Goal: Information Seeking & Learning: Find specific fact

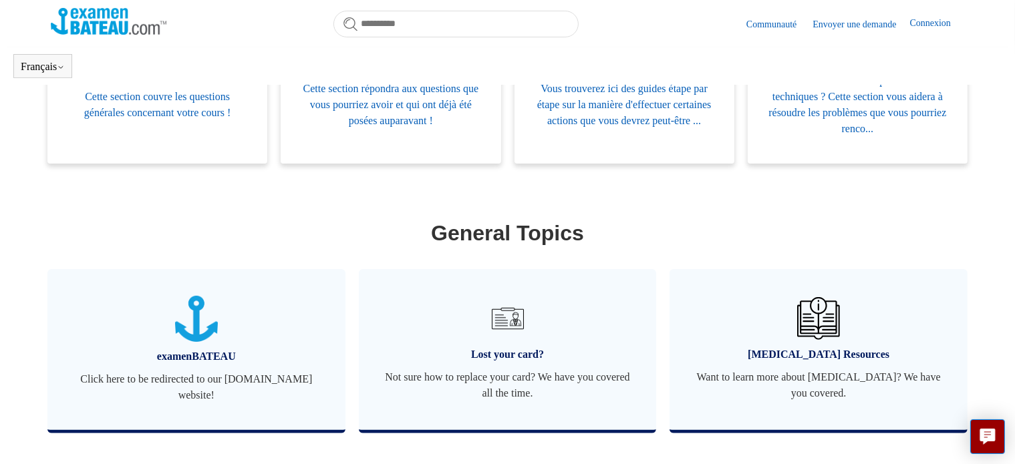
scroll to position [363, 0]
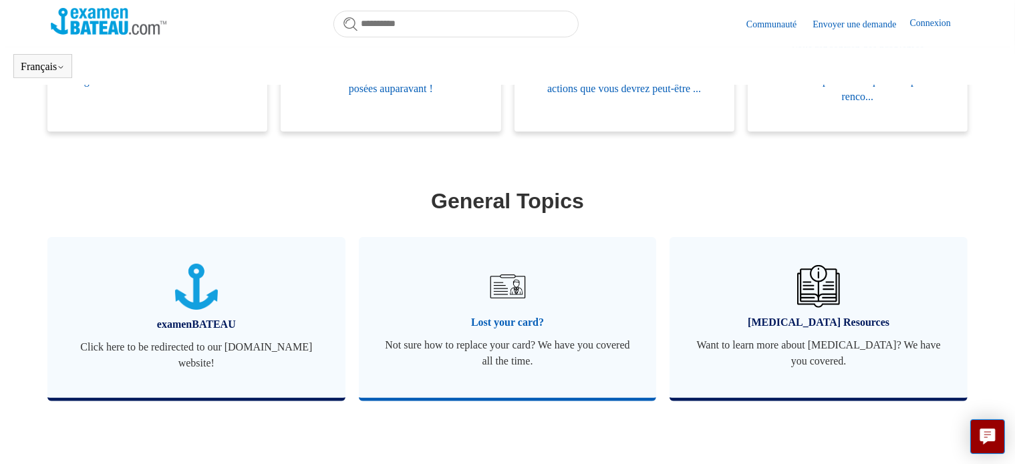
click at [524, 303] on img at bounding box center [507, 286] width 47 height 47
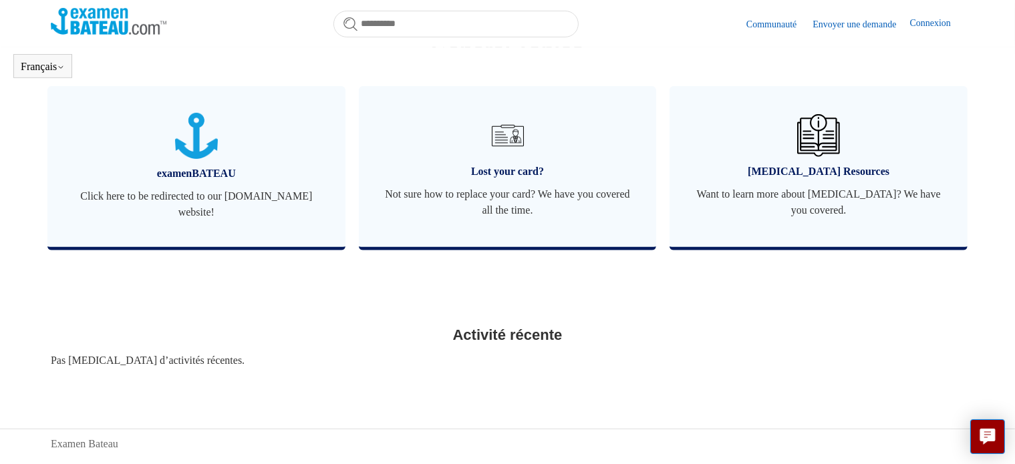
scroll to position [534, 0]
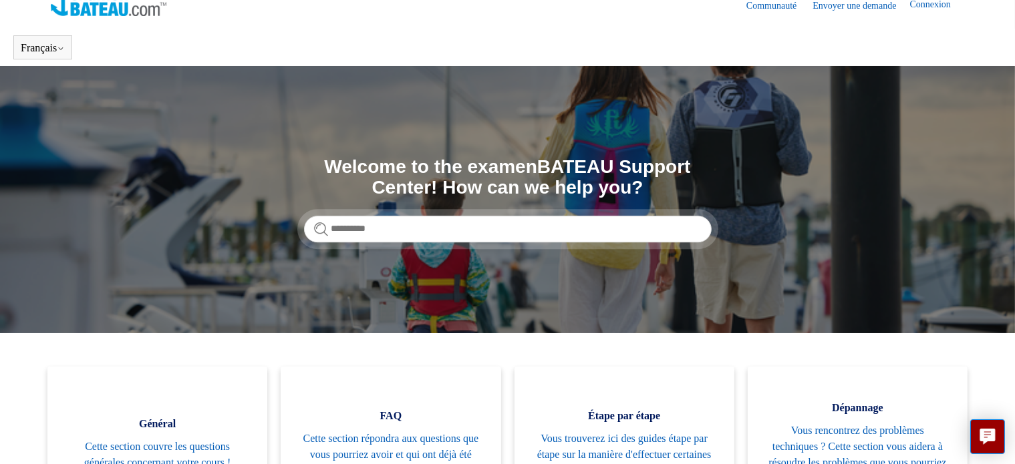
scroll to position [0, 0]
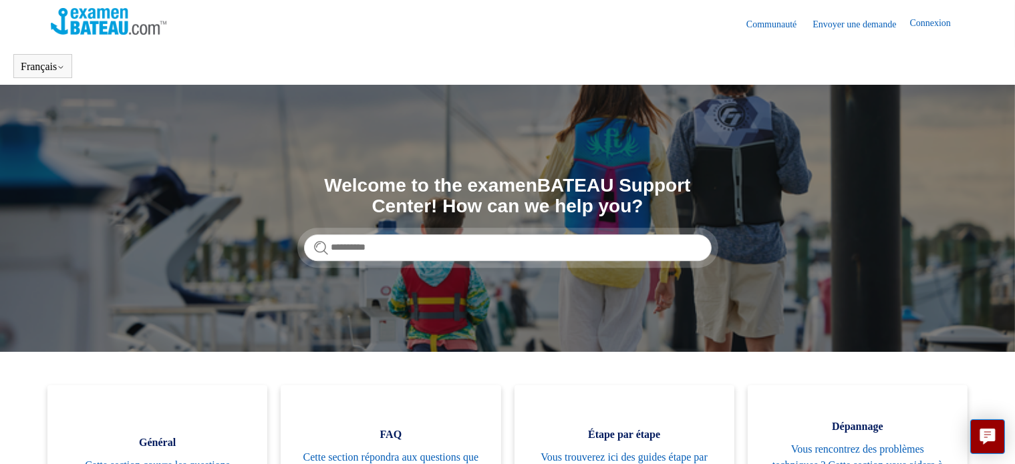
click at [826, 22] on link "Envoyer une demande" at bounding box center [860, 24] width 97 height 14
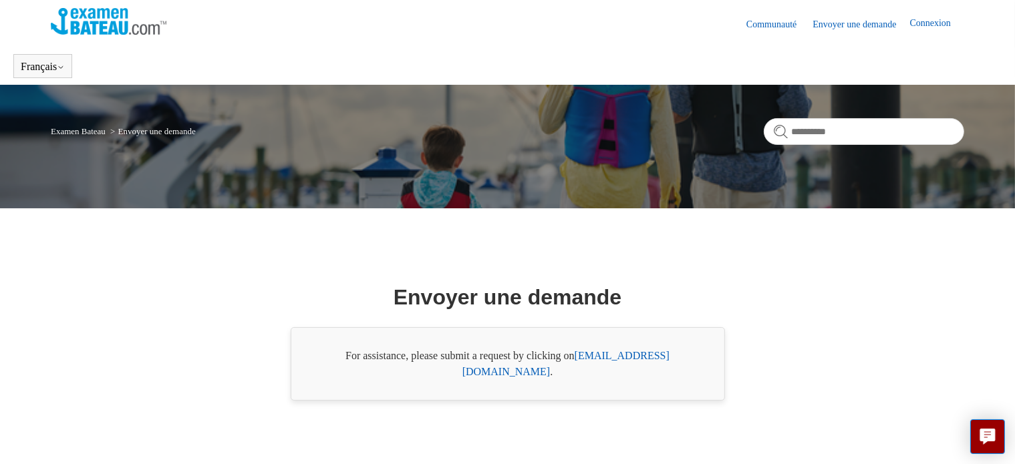
click at [104, 26] on img at bounding box center [109, 21] width 116 height 27
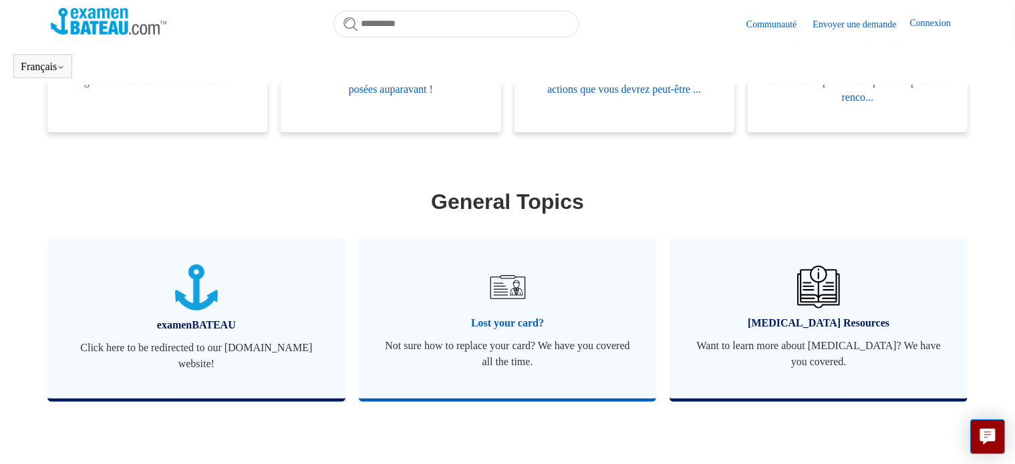
scroll to position [363, 0]
click at [478, 323] on span "Lost your card?" at bounding box center [508, 323] width 258 height 16
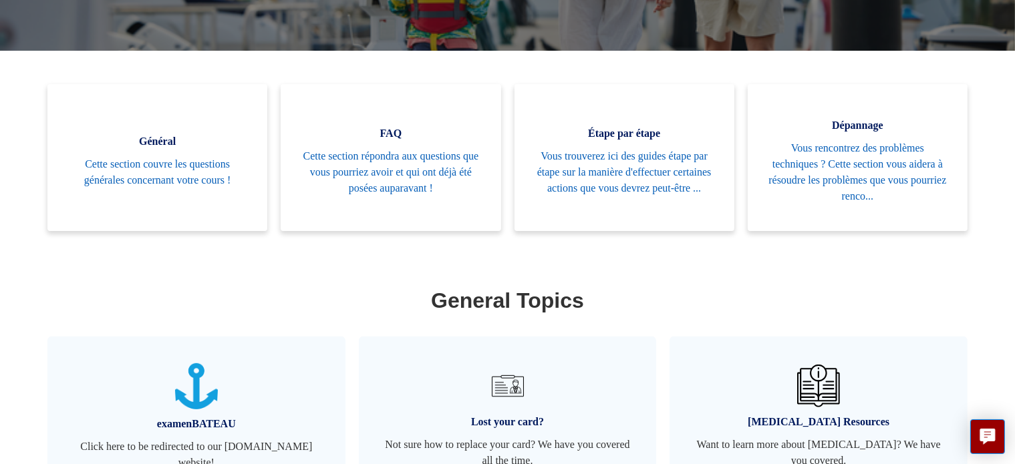
scroll to position [297, 0]
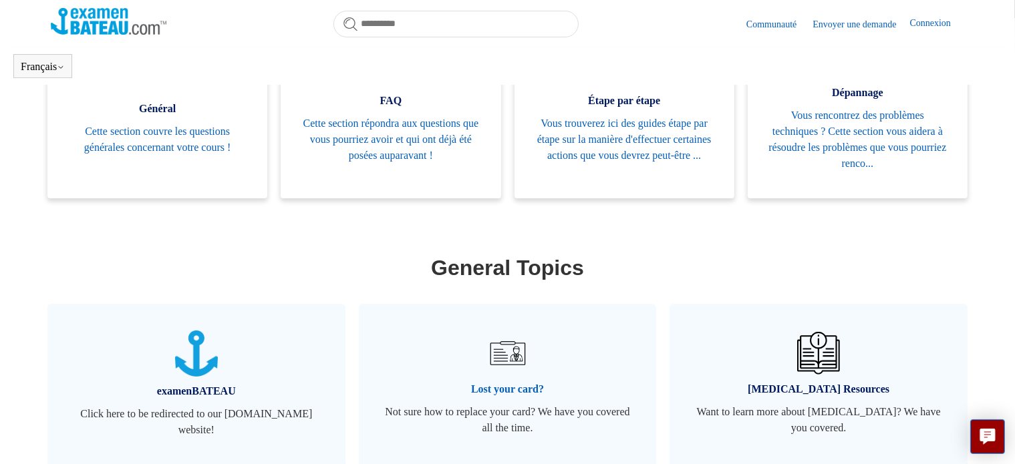
click at [500, 372] on img at bounding box center [507, 353] width 47 height 47
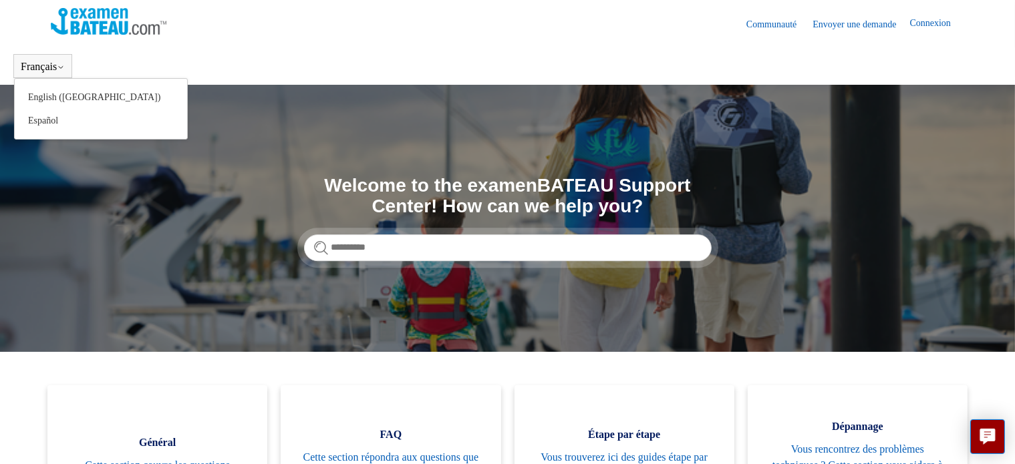
click at [59, 59] on div "Français English (US) Español" at bounding box center [42, 66] width 59 height 24
click at [64, 98] on link "English ([GEOGRAPHIC_DATA])" at bounding box center [101, 97] width 172 height 23
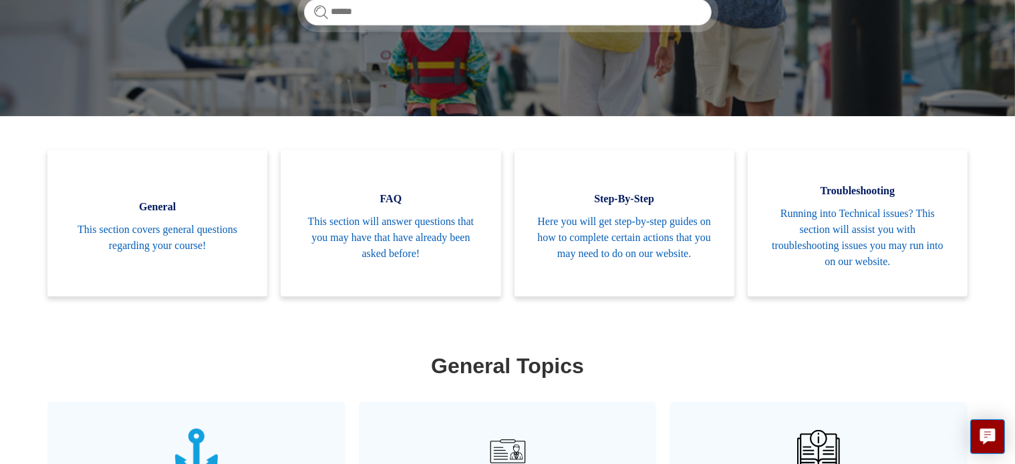
click at [495, 433] on img at bounding box center [507, 451] width 47 height 47
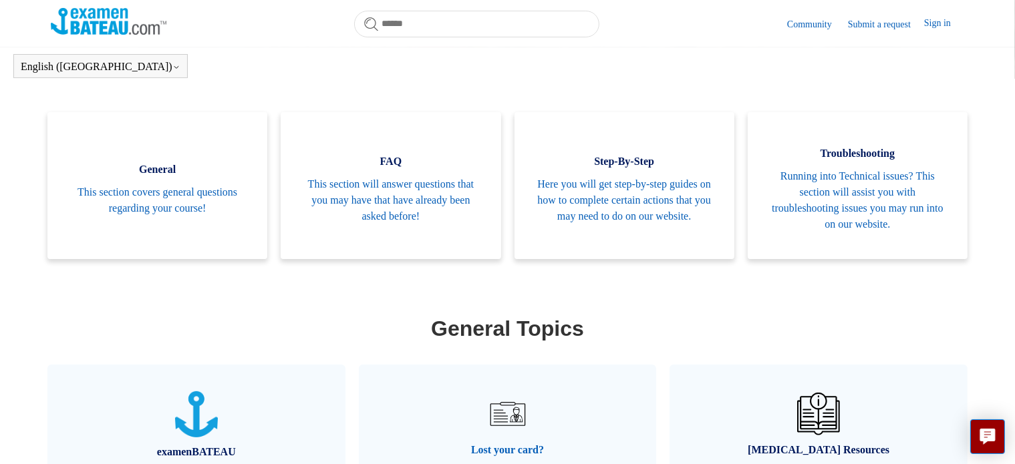
scroll to position [273, 0]
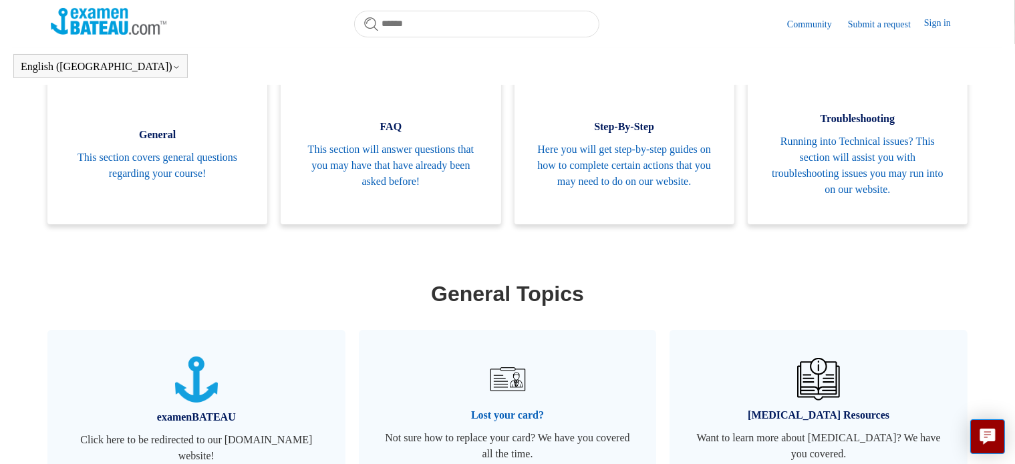
click at [528, 403] on img at bounding box center [507, 379] width 47 height 47
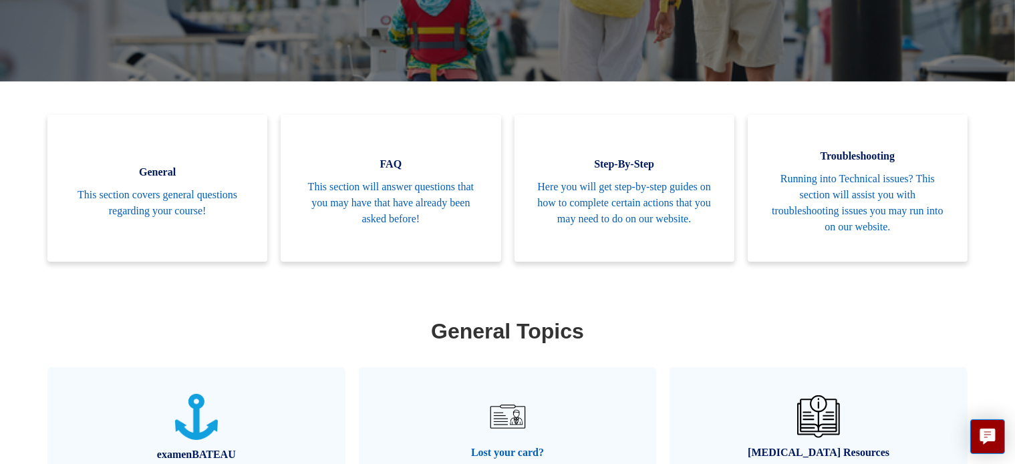
scroll to position [234, 0]
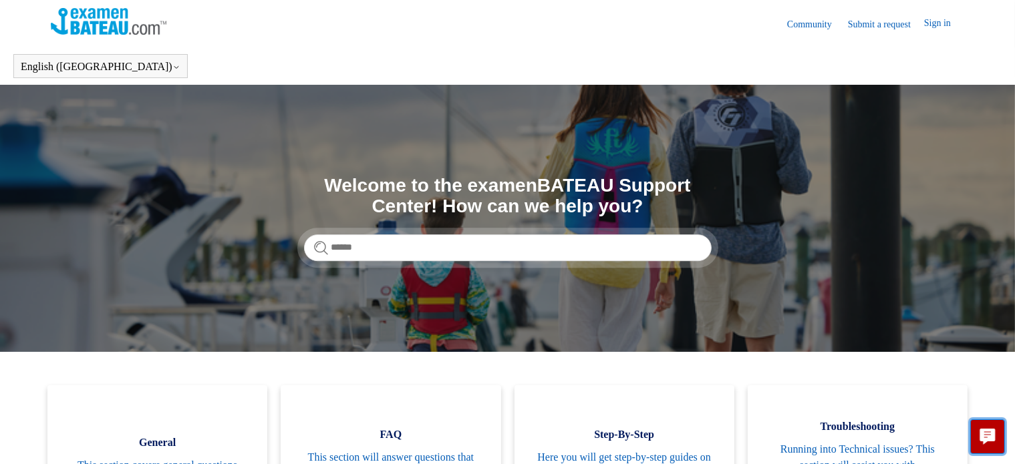
click at [979, 439] on button "Live chat" at bounding box center [987, 437] width 35 height 35
click at [377, 236] on input "Search" at bounding box center [508, 247] width 408 height 27
click at [371, 251] on input "Search" at bounding box center [508, 247] width 408 height 27
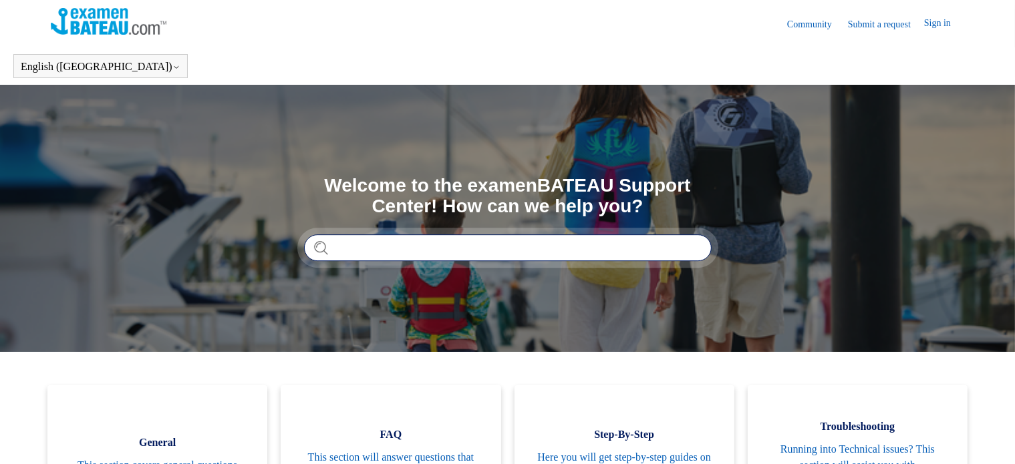
click at [381, 251] on input "Search" at bounding box center [508, 247] width 408 height 27
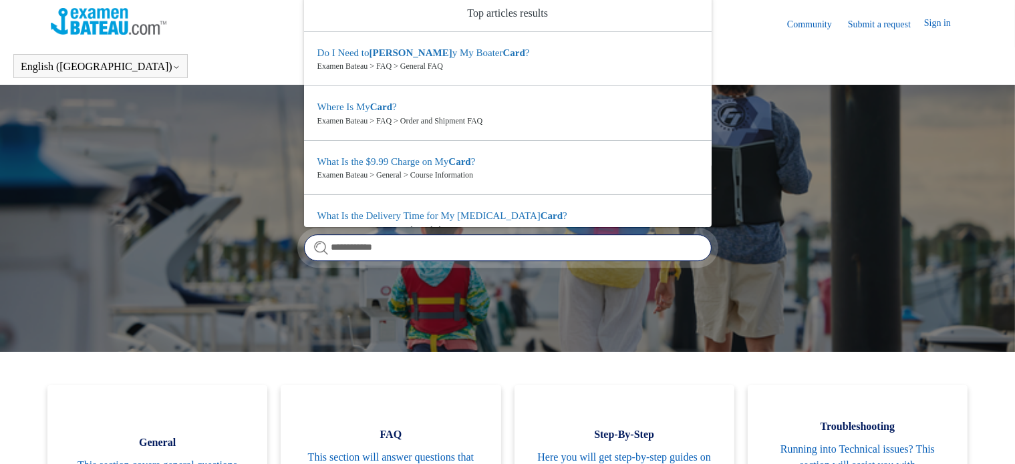
type input "**********"
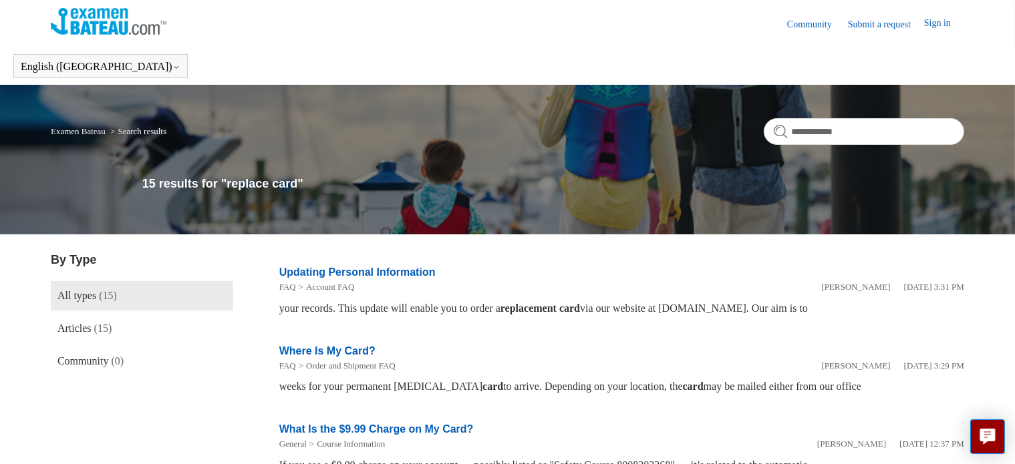
click at [371, 271] on link "Updating Personal Information" at bounding box center [357, 272] width 156 height 11
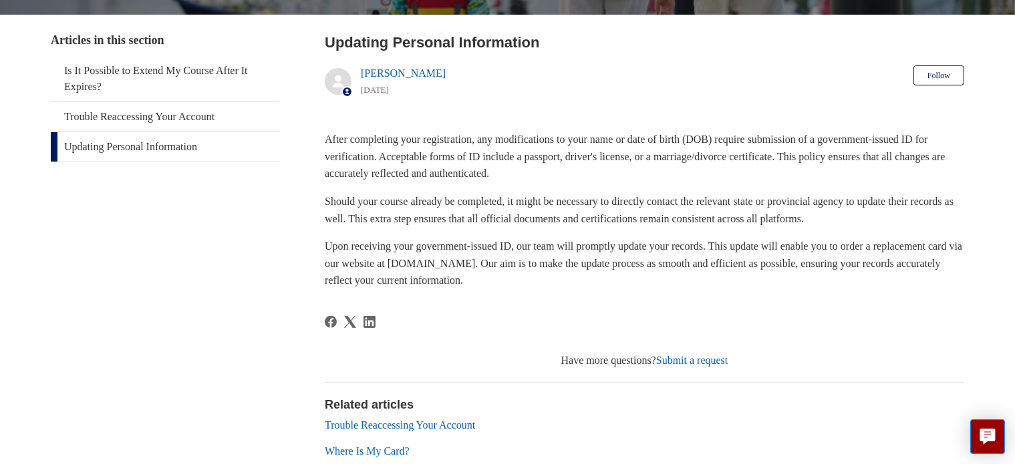
scroll to position [233, 0]
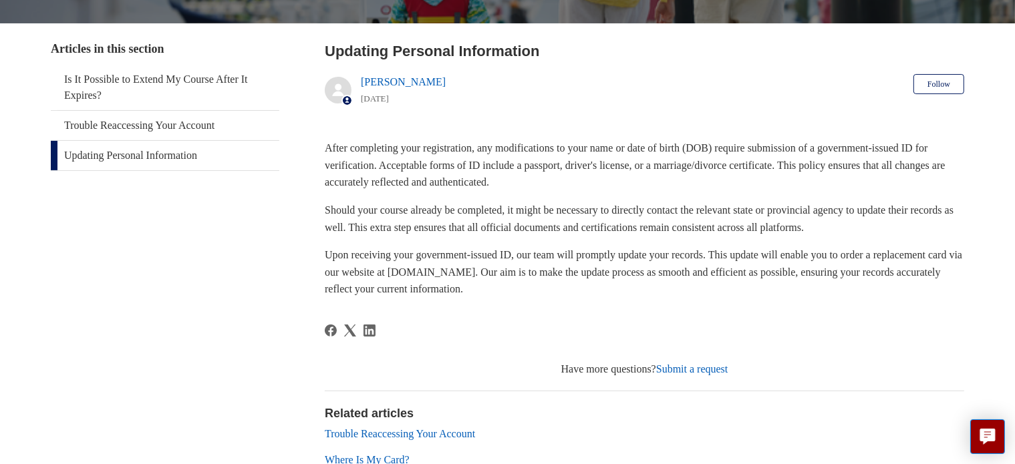
click at [708, 369] on link "Submit a request" at bounding box center [692, 368] width 72 height 11
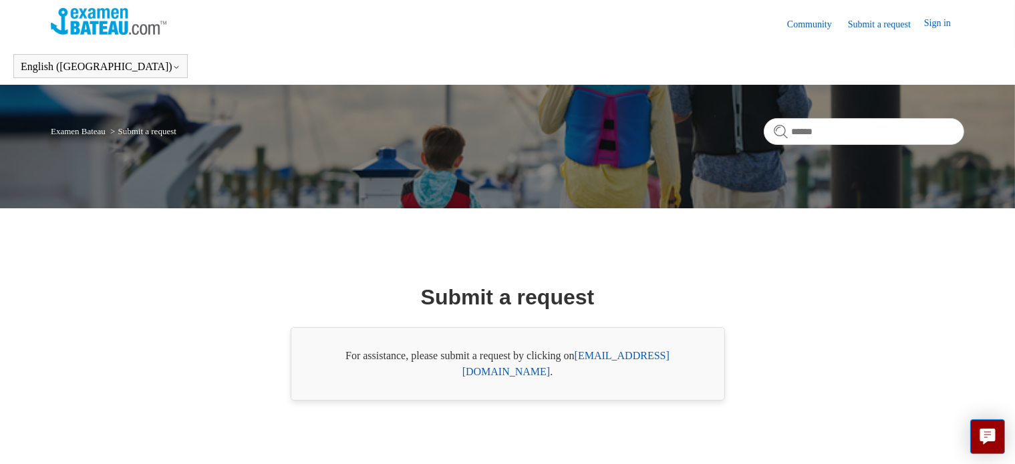
click at [646, 364] on link "[EMAIL_ADDRESS][DOMAIN_NAME]" at bounding box center [565, 363] width 207 height 27
drag, startPoint x: 691, startPoint y: 365, endPoint x: 582, endPoint y: 373, distance: 109.2
click at [582, 373] on div "For assistance, please submit a request by clicking on support@boat-ed.com ." at bounding box center [508, 363] width 434 height 73
copy div "support@boat-ed.com ."
